Goal: Check status

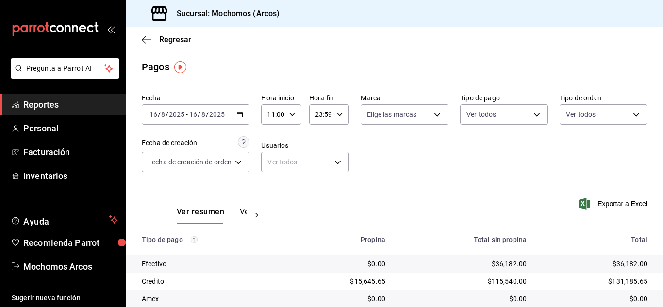
click at [431, 146] on div "Fecha 2025-08-16 16 / 8 / 2025 - 2025-08-16 16 / 8 / 2025 Hora inicio 11:00 Hor…" at bounding box center [395, 137] width 506 height 94
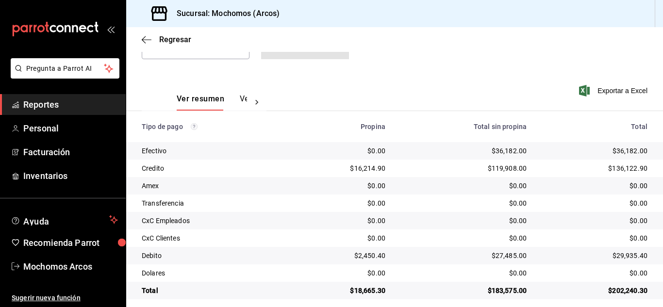
scroll to position [121, 0]
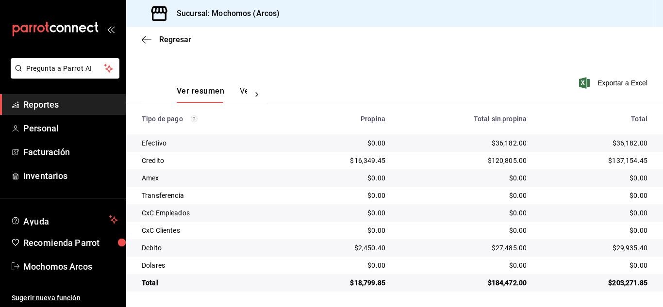
drag, startPoint x: 77, startPoint y: 330, endPoint x: 56, endPoint y: 330, distance: 20.4
drag, startPoint x: 56, startPoint y: 330, endPoint x: 271, endPoint y: 45, distance: 357.5
click at [271, 45] on div "Regresar" at bounding box center [394, 39] width 537 height 25
